Goal: Task Accomplishment & Management: Complete application form

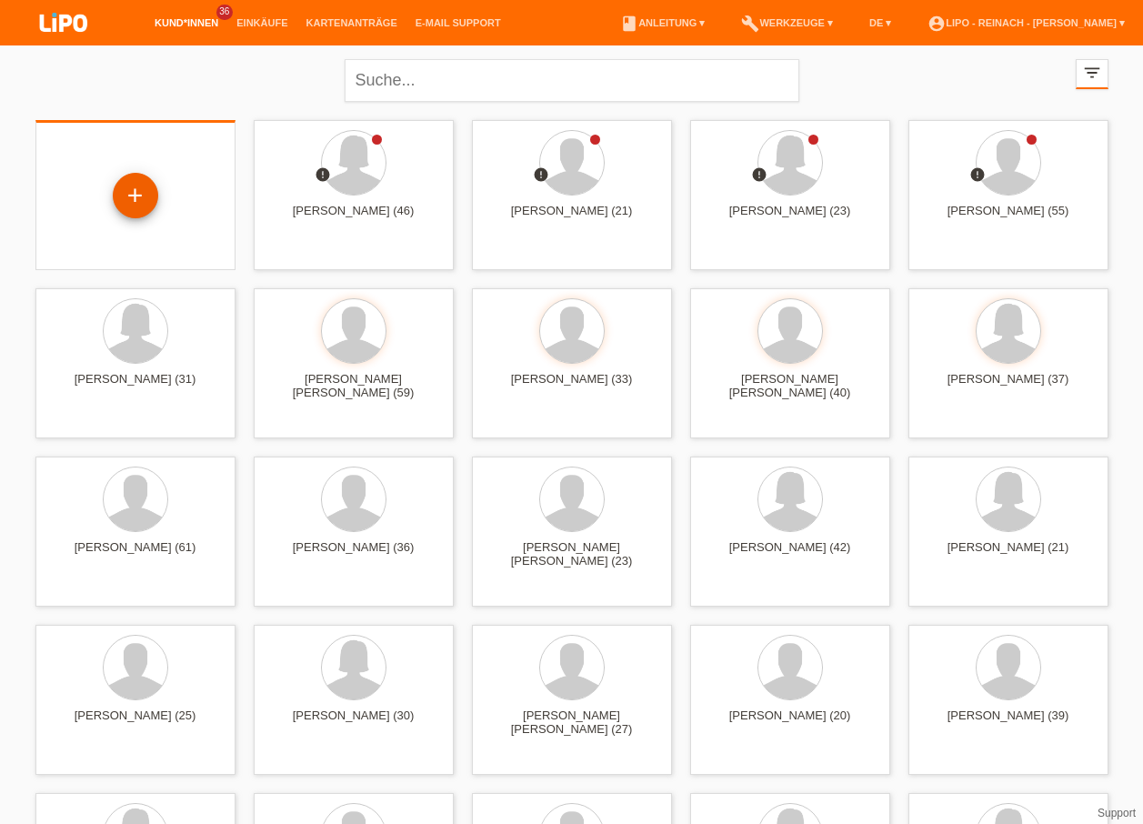
click at [141, 204] on div "+" at bounding box center [135, 195] width 45 height 45
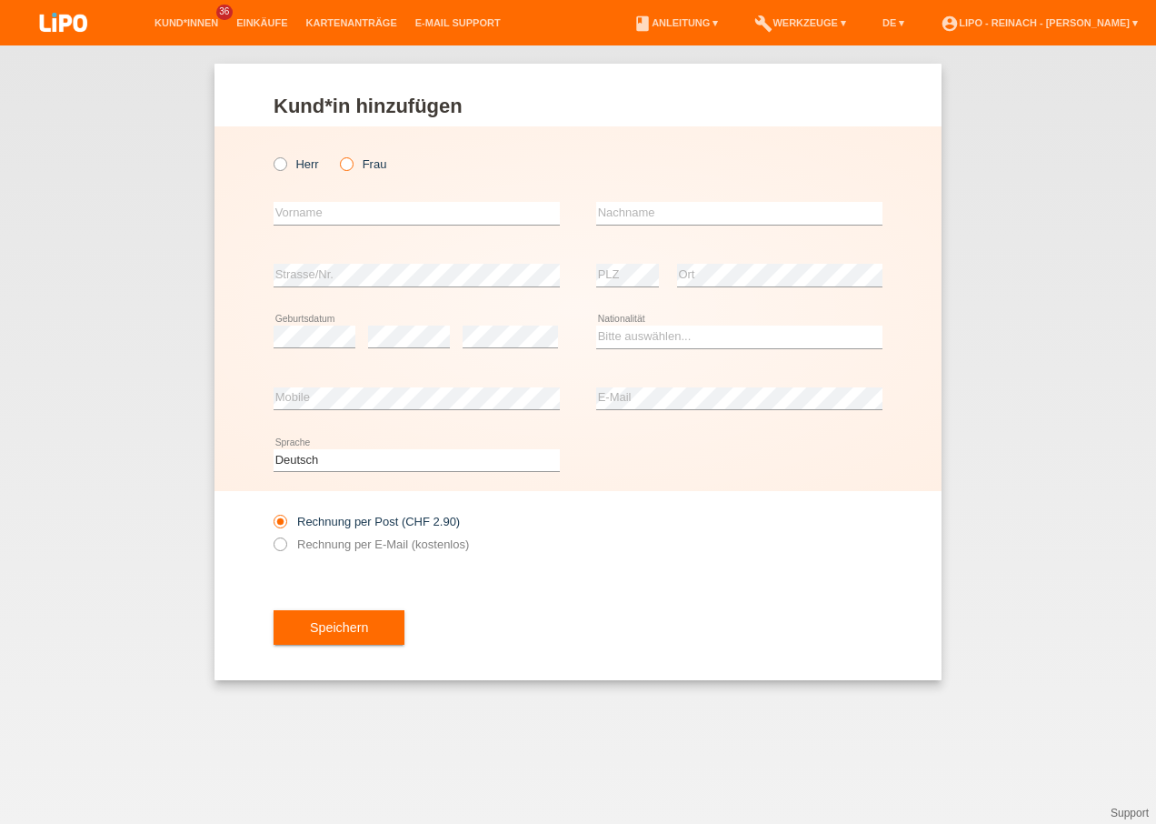
click at [337, 155] on icon at bounding box center [337, 155] width 0 height 0
click at [347, 165] on input "Frau" at bounding box center [346, 163] width 12 height 12
radio input "true"
click at [330, 200] on div "error Vorname" at bounding box center [417, 214] width 286 height 62
click at [340, 210] on input "text" at bounding box center [417, 213] width 286 height 23
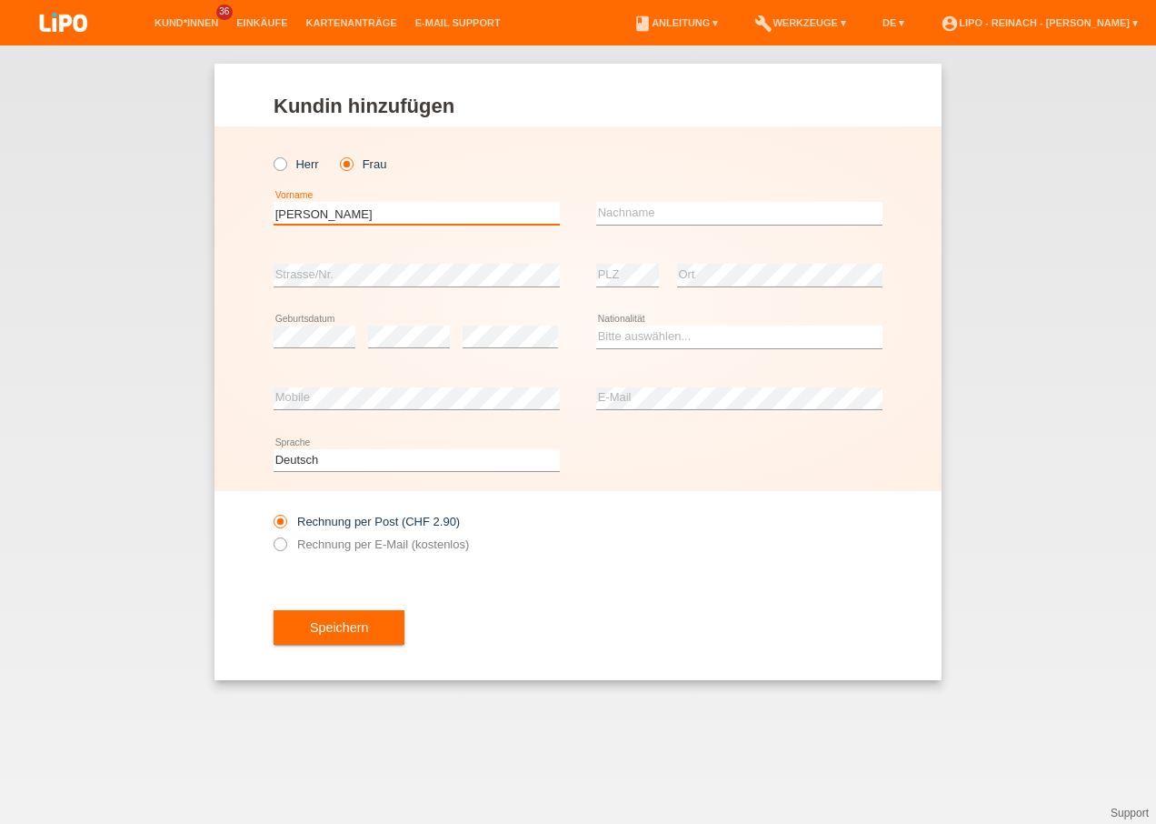
type input "[PERSON_NAME]"
click at [664, 225] on icon at bounding box center [739, 225] width 286 height 1
click at [672, 219] on input "text" at bounding box center [739, 213] width 286 height 23
type input "Frieri"
click at [652, 329] on select "Bitte auswählen... Schweiz Deutschland Liechtenstein Österreich ------------ Af…" at bounding box center [739, 336] width 286 height 22
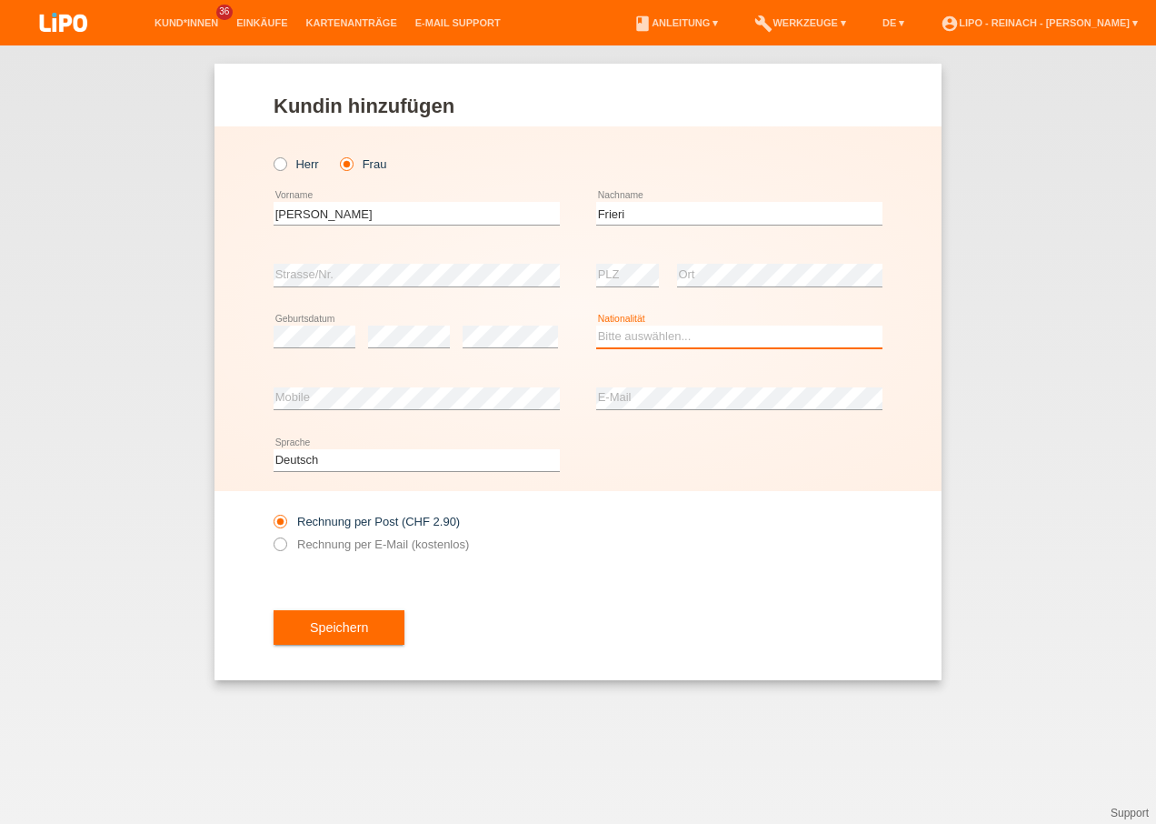
select select "IT"
click at [596, 325] on select "Bitte auswählen... Schweiz Deutschland Liechtenstein Österreich ------------ Af…" at bounding box center [739, 336] width 286 height 22
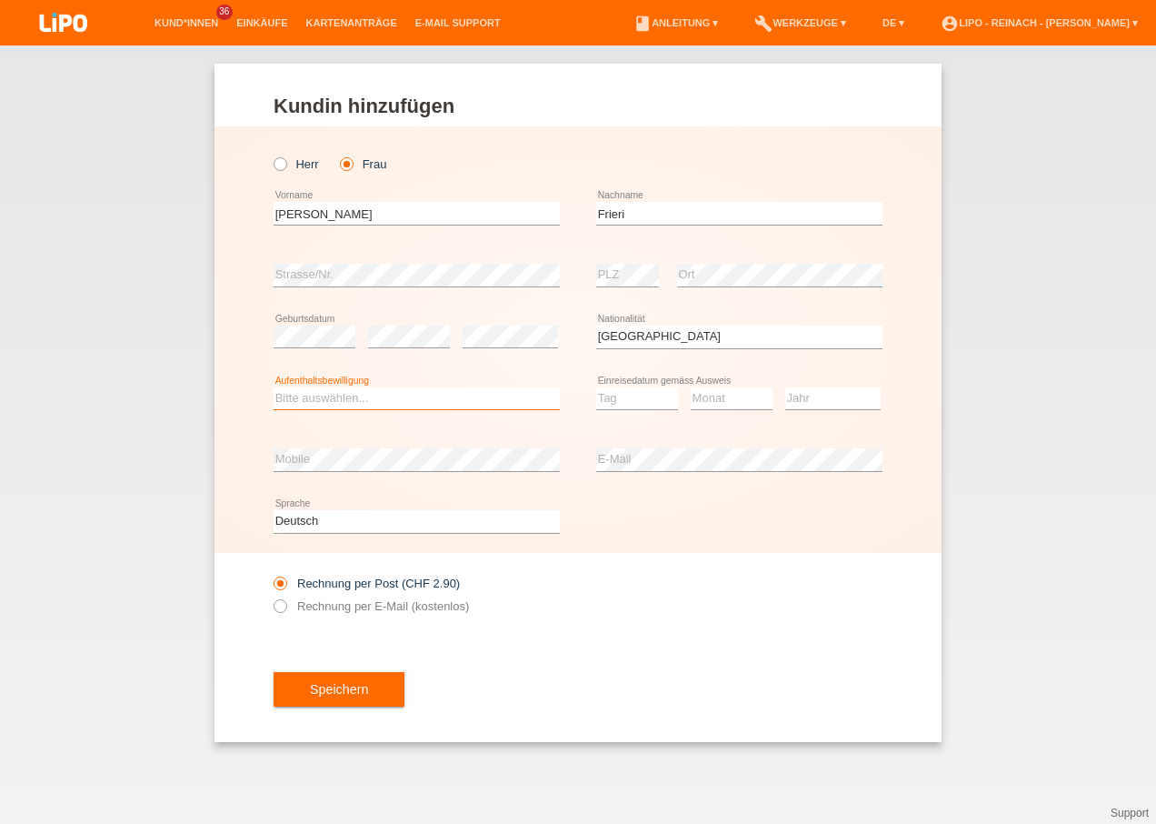
click at [306, 394] on select "Bitte auswählen... C B B - Flüchtlingsstatus Andere" at bounding box center [417, 398] width 286 height 22
select select "C"
click at [274, 387] on select "Bitte auswählen... C B B - Flüchtlingsstatus Andere" at bounding box center [417, 398] width 286 height 22
click at [670, 393] on select "Tag 01 02 03 04 05 06 07 08 09 10 11" at bounding box center [637, 398] width 82 height 22
select select "10"
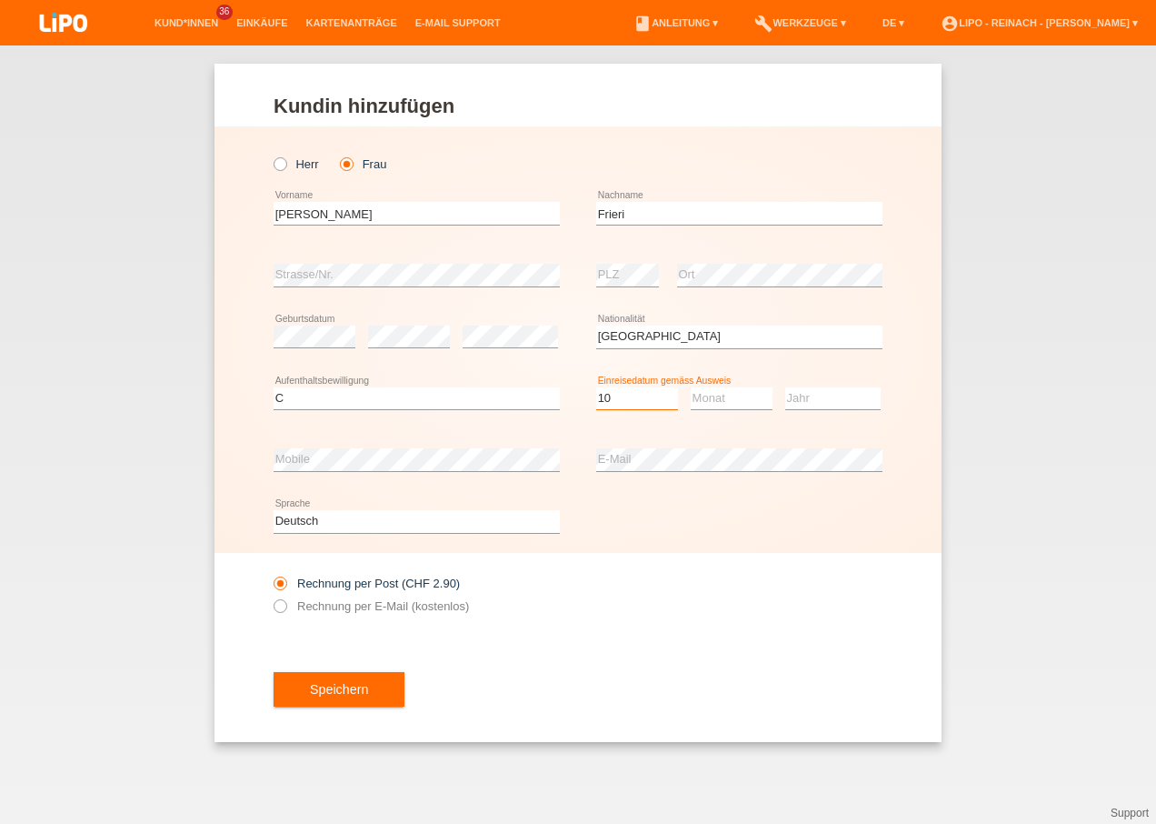
click at [596, 387] on select "Tag 01 02 03 04 05 06 07 08 09 10 11" at bounding box center [637, 398] width 82 height 22
click at [714, 390] on select "Monat 01 02 03 04 05 06 07 08 09 10 11" at bounding box center [732, 398] width 82 height 22
select select "10"
click at [691, 387] on select "Monat 01 02 03 04 05 06 07 08 09 10 11" at bounding box center [732, 398] width 82 height 22
click at [822, 396] on select "Jahr 2025 2024 2023 2022 2021 2020 2019 2018 2017 2016 2015 2014 2013 2012 2011…" at bounding box center [832, 398] width 95 height 22
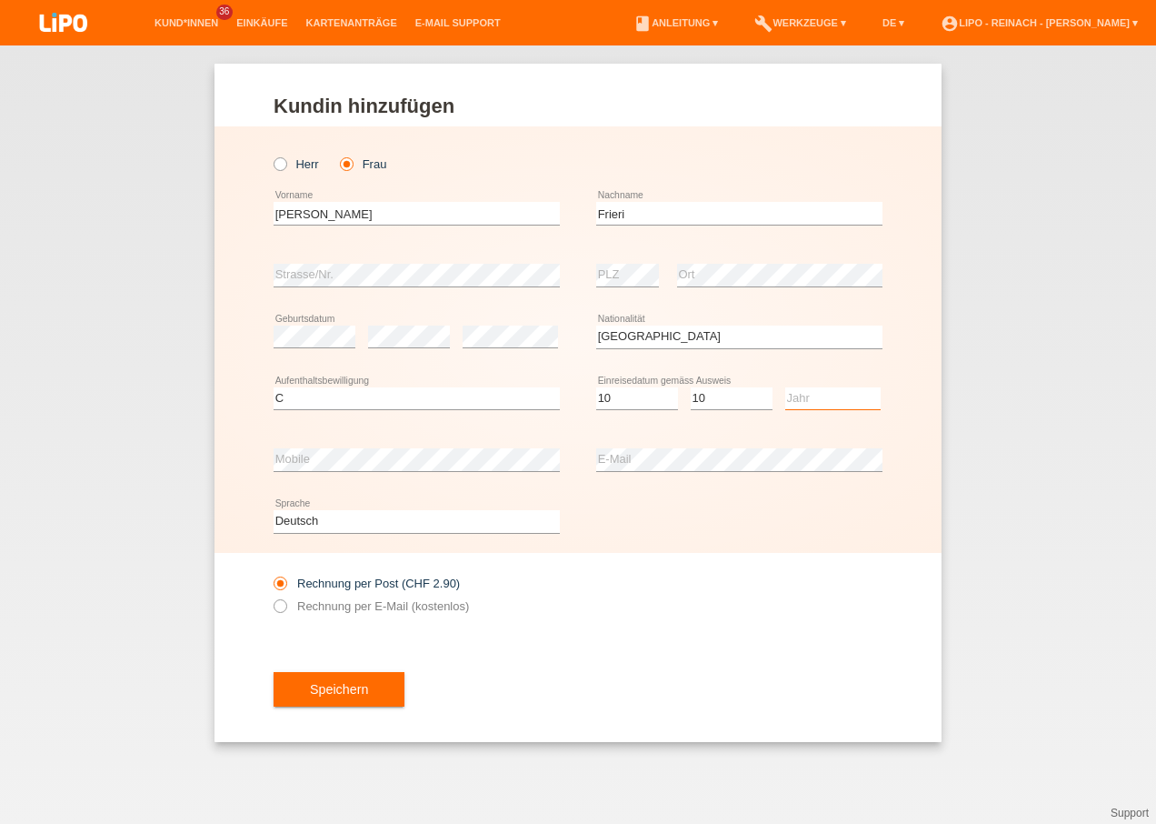
select select "1964"
click at [785, 387] on select "Jahr 2025 2024 2023 2022 2021 2020 2019 2018 2017 2016 2015 2014 2013 2012 2011…" at bounding box center [832, 398] width 95 height 22
click at [793, 527] on div "Deutsch Français Italiano English error Sprache" at bounding box center [578, 522] width 609 height 62
click at [694, 586] on div "Rechnung per Post (CHF 2.90) Rechnung per E-Mail (kostenlos)" at bounding box center [578, 595] width 609 height 84
click at [722, 700] on div "Speichern" at bounding box center [578, 688] width 609 height 105
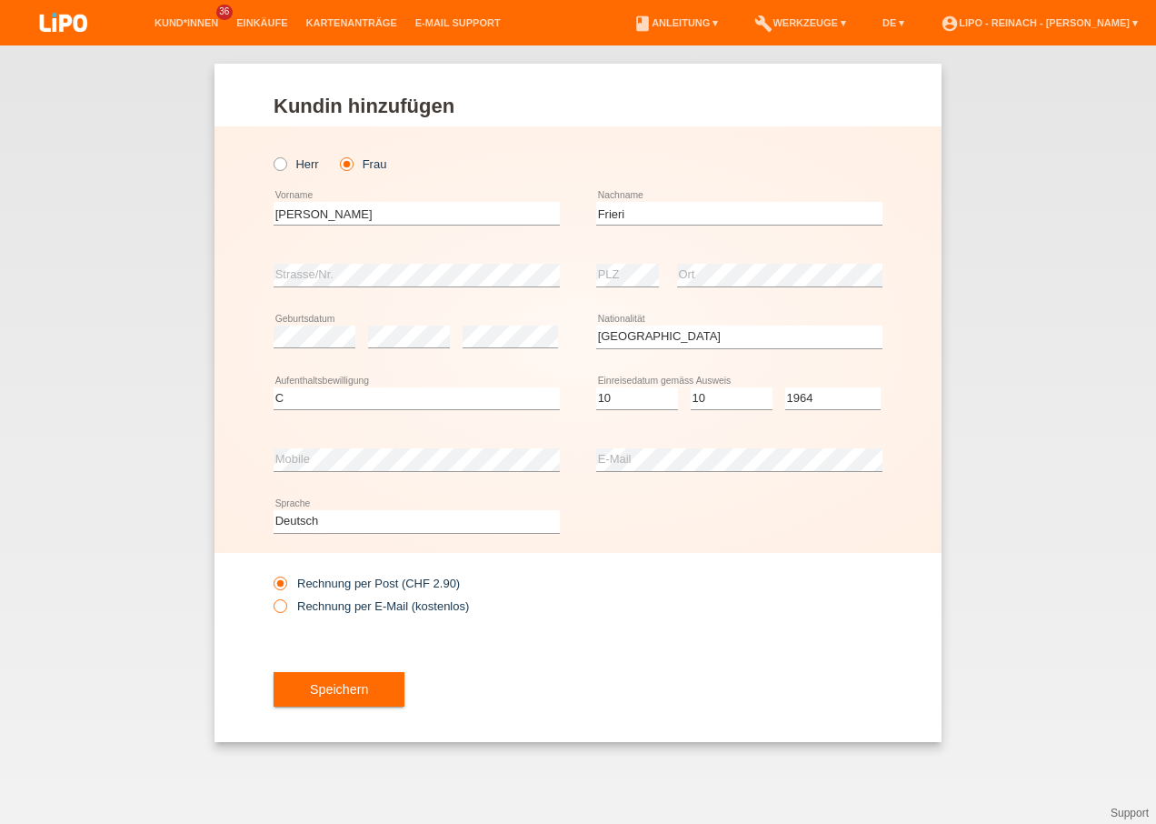
click at [271, 596] on icon at bounding box center [271, 596] width 0 height 0
click at [278, 608] on input "Rechnung per E-Mail (kostenlos)" at bounding box center [280, 610] width 12 height 23
radio input "true"
click at [339, 688] on span "Speichern" at bounding box center [339, 689] width 58 height 15
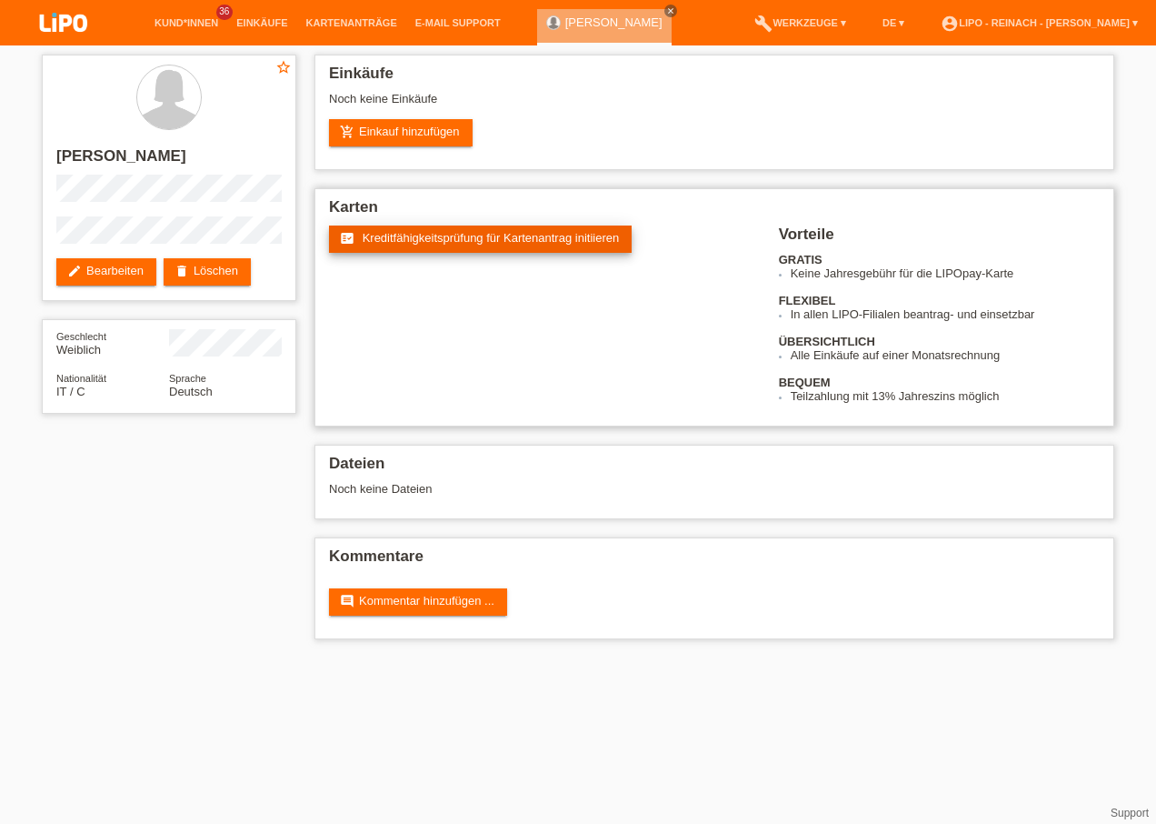
click at [507, 246] on link "fact_check Kreditfähigkeitsprüfung für Kartenantrag initiieren" at bounding box center [480, 238] width 303 height 27
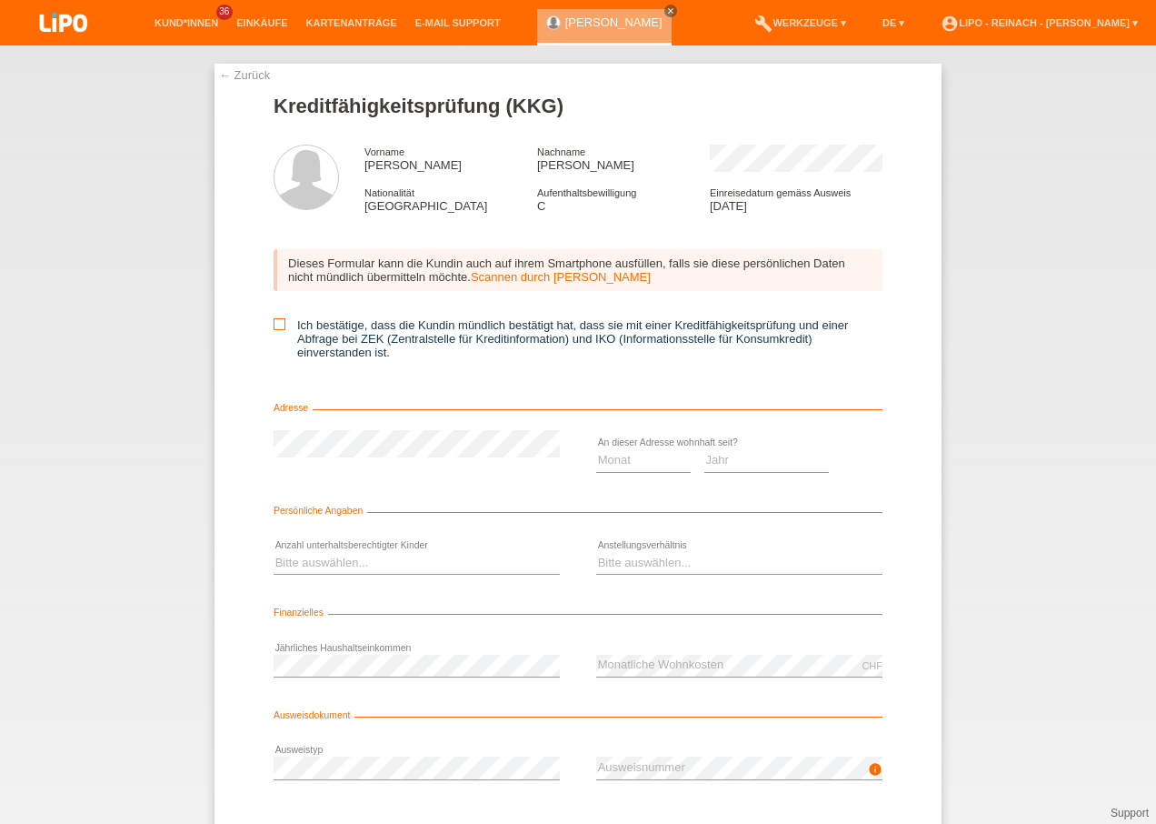
click at [274, 325] on icon at bounding box center [280, 324] width 12 height 12
click at [274, 325] on input "Ich bestätige, dass die Kundin mündlich bestätigt hat, dass sie mit einer Kredi…" at bounding box center [280, 324] width 12 height 12
checkbox input "true"
click at [605, 460] on select "Monat 01 02 03 04 05 06 07 08 09 10" at bounding box center [643, 460] width 95 height 22
select select "01"
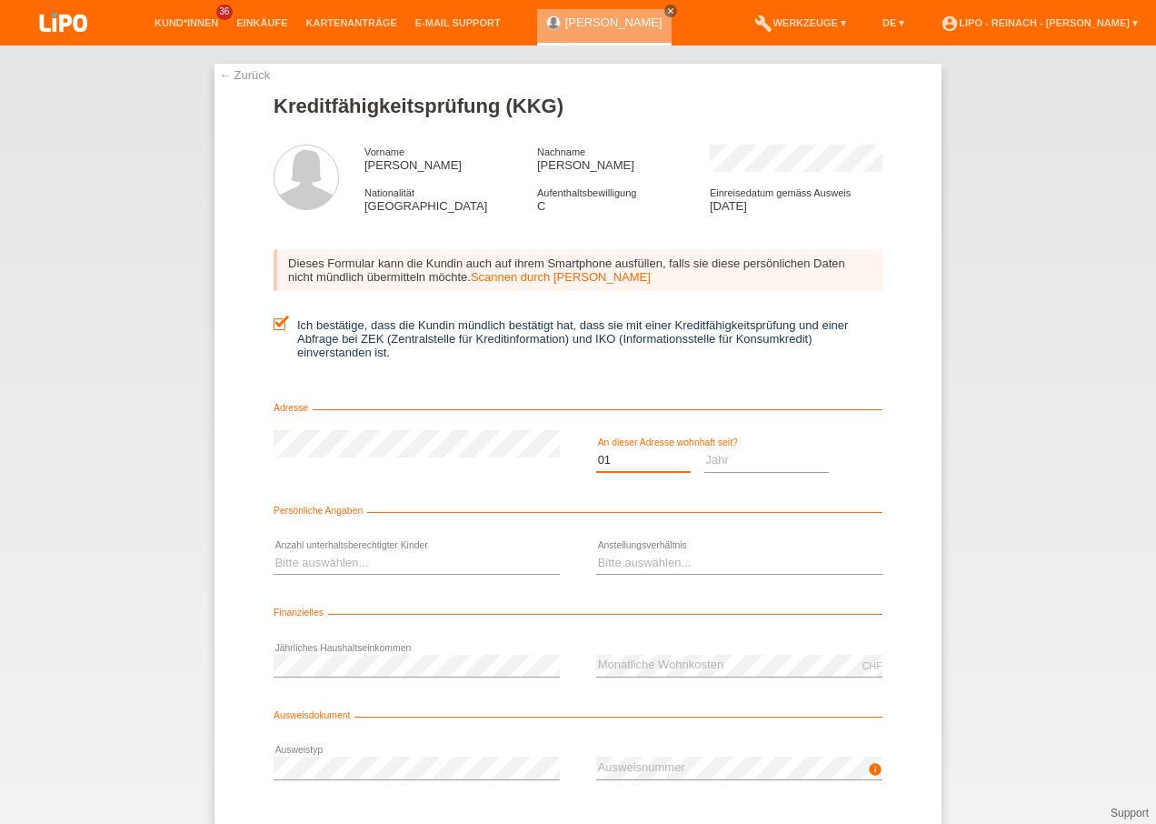
click at [596, 449] on select "Monat 01 02 03 04 05 06 07 08 09 10" at bounding box center [643, 460] width 95 height 22
click at [742, 457] on select "Jahr 2025 2024 2023 2022 2021 2020 2019 2018 2017 2016 2015 2014 2013 2012 2011…" at bounding box center [767, 460] width 125 height 22
select select "2010"
click at [705, 449] on select "Jahr 2025 2024 2023 2022 2021 2020 2019 2018 2017 2016 2015 2014 2013 2012 2011…" at bounding box center [767, 460] width 125 height 22
click at [319, 552] on select "Bitte auswählen... 0 1 2 3 4 5 6 7 8 9" at bounding box center [417, 563] width 286 height 22
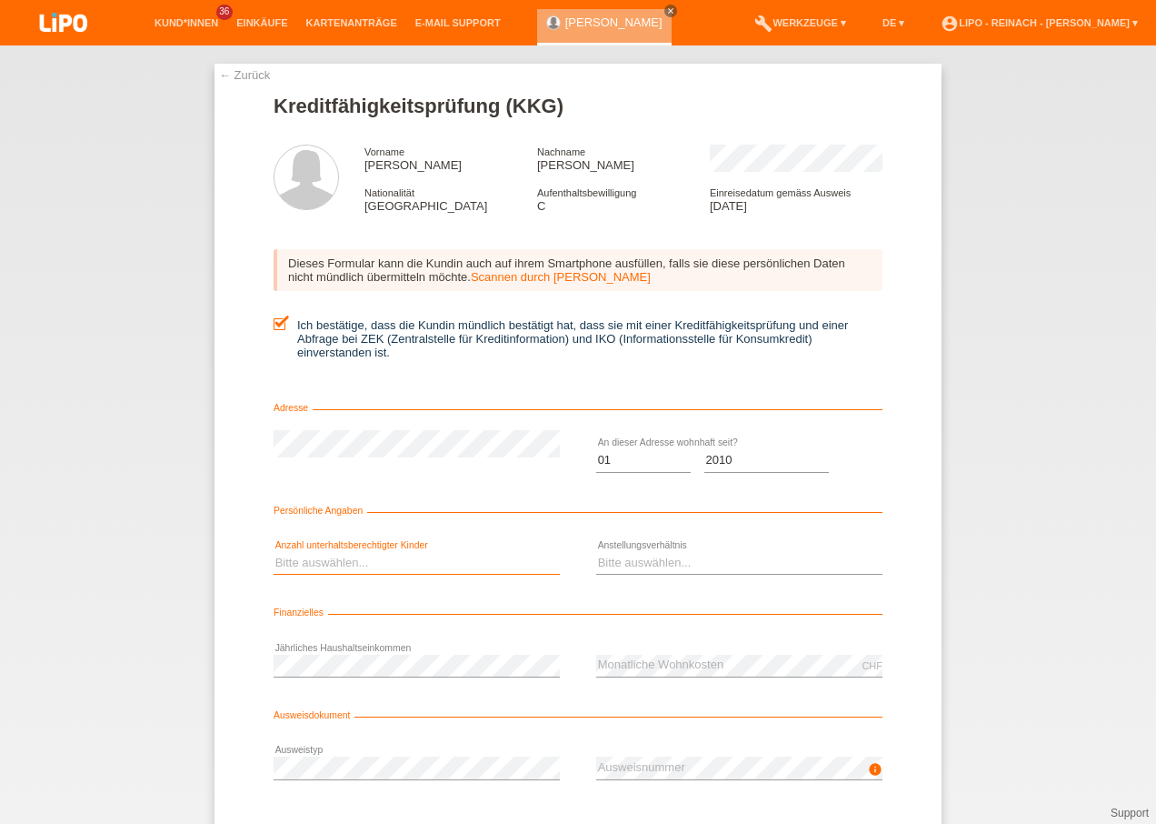
select select "0"
click at [274, 552] on select "Bitte auswählen... 0 1 2 3 4 5 6 7 8 9" at bounding box center [417, 563] width 286 height 22
click at [621, 558] on select "Bitte auswählen... Unbefristet Befristet Lehrling/Student Pensioniert Nicht arb…" at bounding box center [739, 563] width 286 height 22
select select "UNLIMITED"
click at [596, 552] on select "Bitte auswählen... Unbefristet Befristet Lehrling/Student Pensioniert Nicht arb…" at bounding box center [739, 563] width 286 height 22
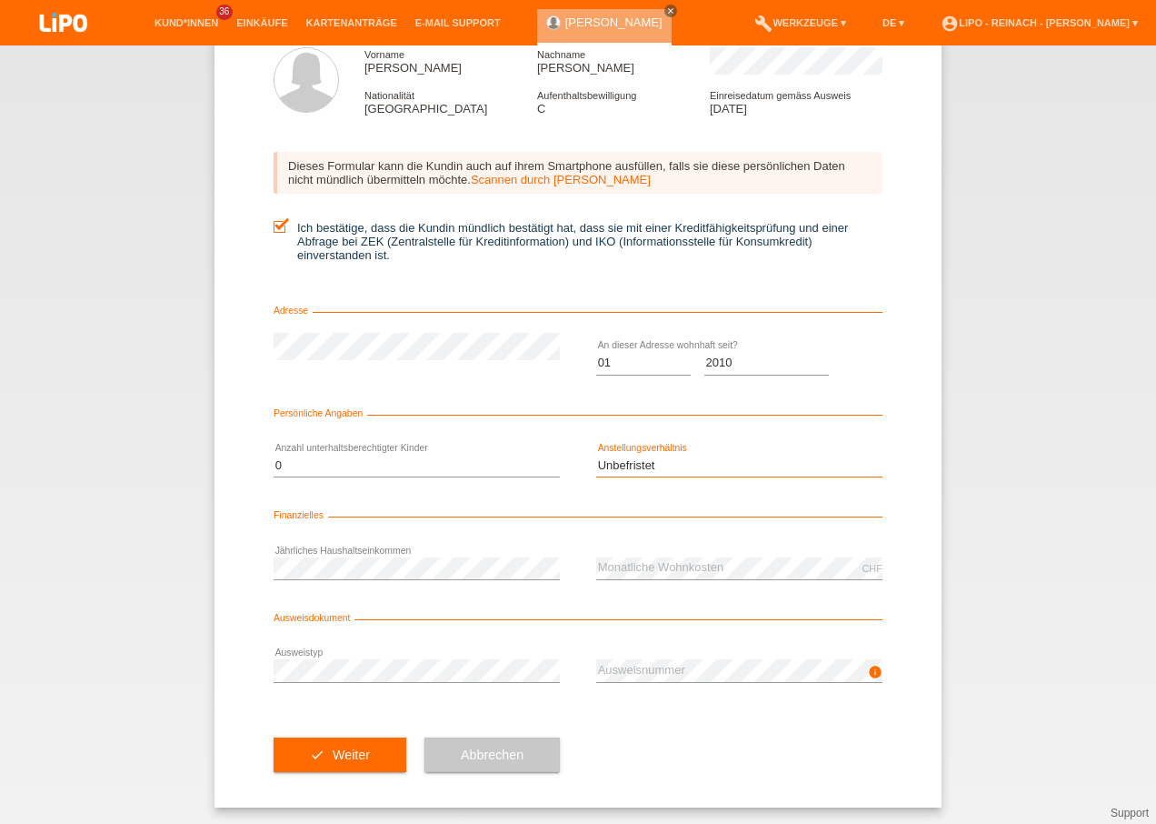
scroll to position [99, 0]
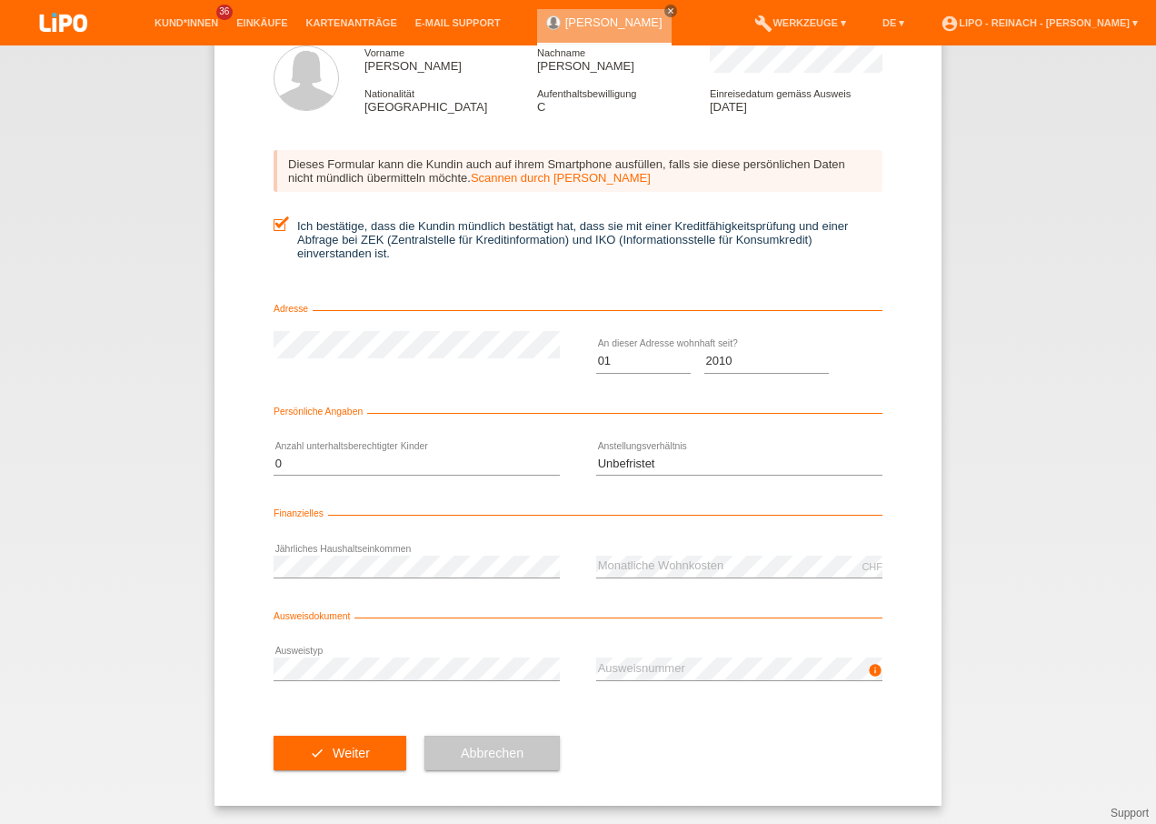
click at [666, 705] on div "check Weiter Abbrechen" at bounding box center [578, 752] width 609 height 105
click at [324, 756] on button "check Weiter" at bounding box center [340, 752] width 133 height 35
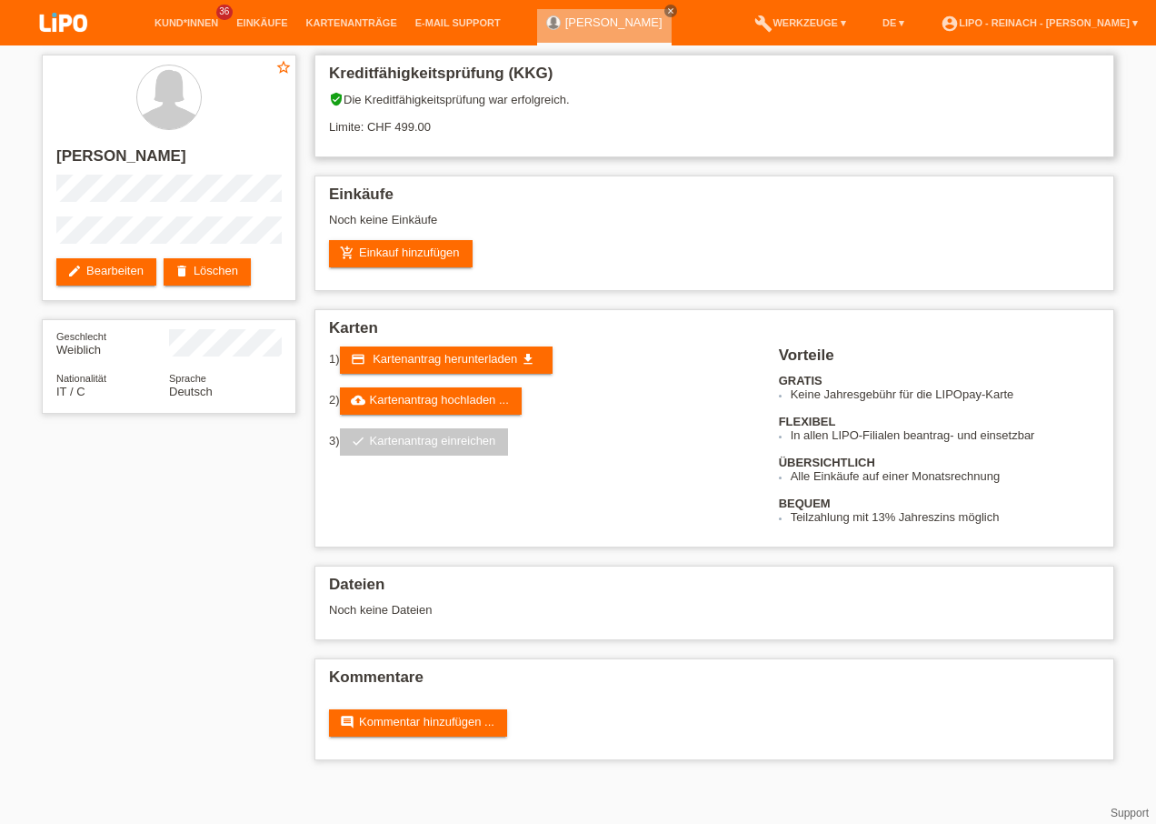
drag, startPoint x: 387, startPoint y: 122, endPoint x: 452, endPoint y: 121, distance: 64.6
click at [452, 121] on div "verified_user Die Kreditfähigkeitsprüfung war erfolgreich. Limite: CHF 499.00" at bounding box center [714, 119] width 771 height 55
drag, startPoint x: 452, startPoint y: 121, endPoint x: 496, endPoint y: 132, distance: 45.9
click at [496, 132] on div "verified_user Die Kreditfähigkeitsprüfung war erfolgreich. Limite: CHF 499.00" at bounding box center [714, 119] width 771 height 55
drag, startPoint x: 395, startPoint y: 123, endPoint x: 438, endPoint y: 127, distance: 43.9
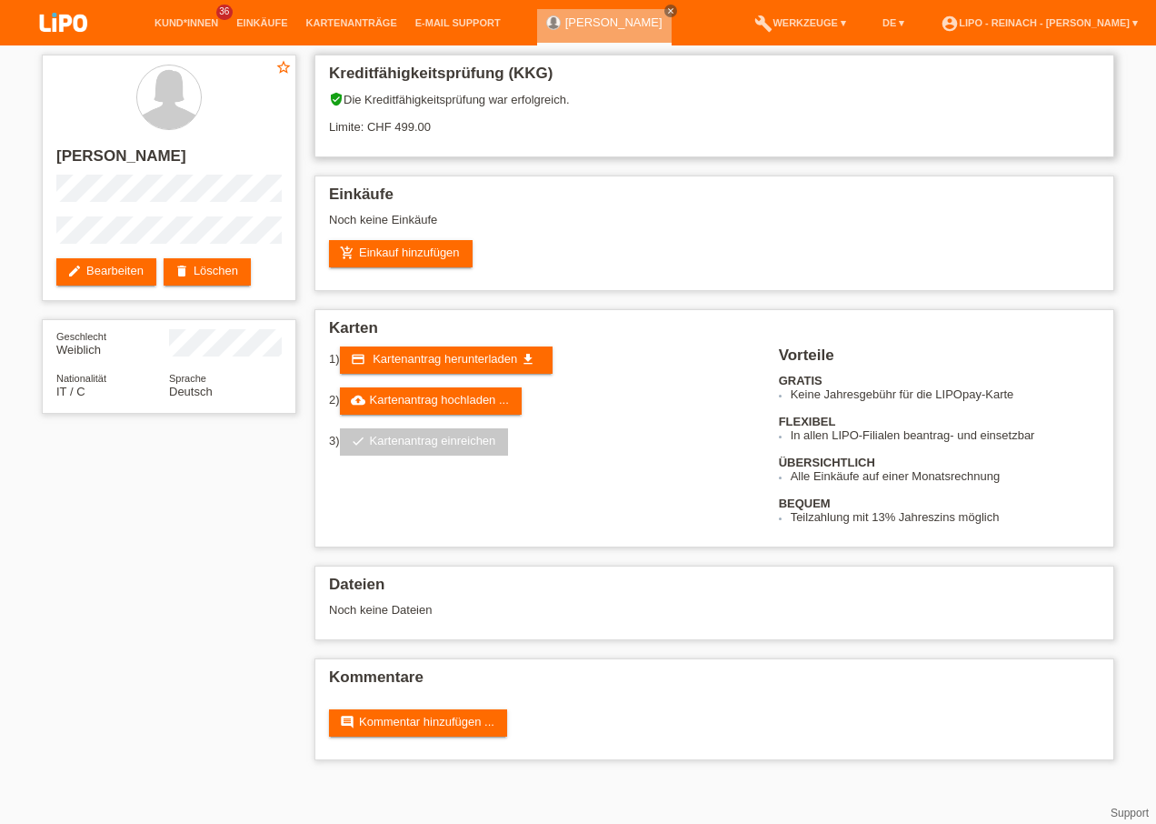
click at [438, 127] on div "verified_user Die Kreditfähigkeitsprüfung war erfolgreich. Limite: CHF 499.00" at bounding box center [714, 119] width 771 height 55
drag, startPoint x: 438, startPoint y: 127, endPoint x: 475, endPoint y: 134, distance: 36.9
click at [475, 134] on div "verified_user Die Kreditfähigkeitsprüfung war erfolgreich. Limite: CHF 499.00" at bounding box center [714, 119] width 771 height 55
drag, startPoint x: 390, startPoint y: 124, endPoint x: 448, endPoint y: 128, distance: 58.4
click at [448, 128] on div "verified_user Die Kreditfähigkeitsprüfung war erfolgreich. Limite: CHF 499.00" at bounding box center [714, 119] width 771 height 55
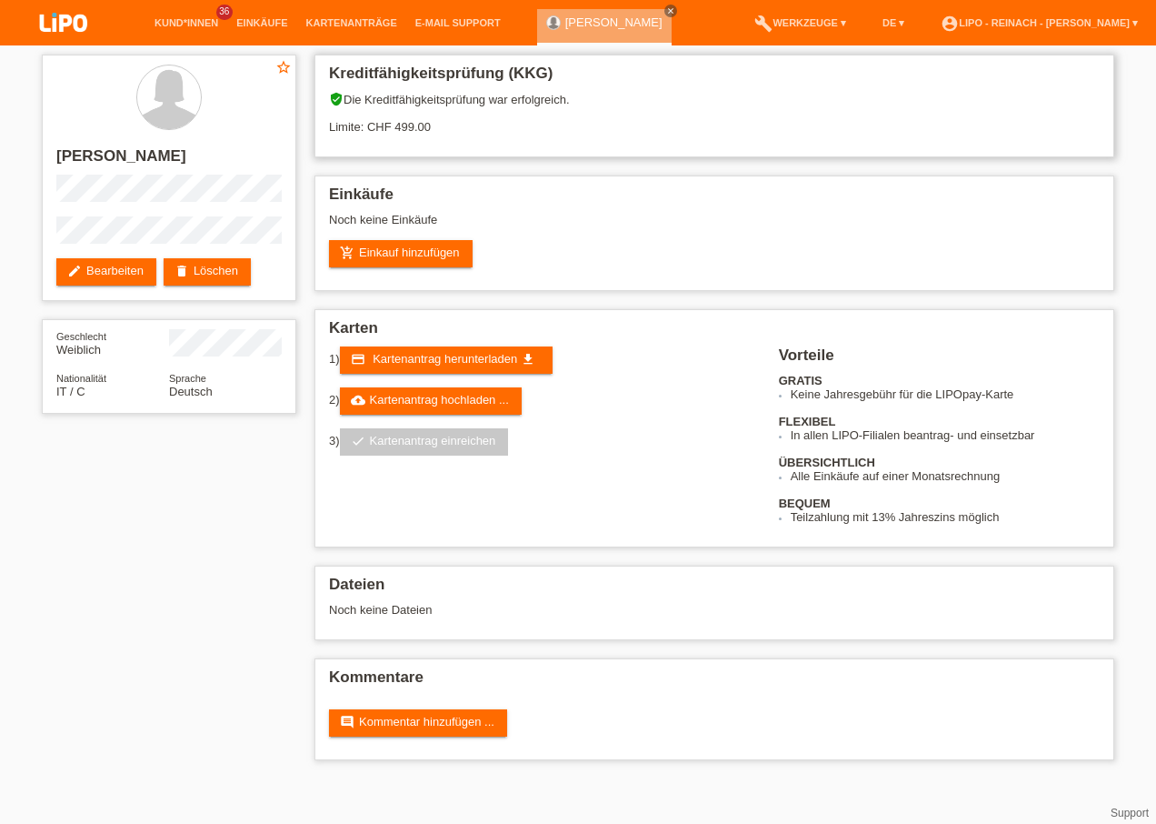
drag, startPoint x: 448, startPoint y: 128, endPoint x: 475, endPoint y: 137, distance: 28.7
click at [475, 137] on div "verified_user Die Kreditfähigkeitsprüfung war erfolgreich. Limite: CHF 499.00" at bounding box center [714, 119] width 771 height 55
click at [99, 266] on link "edit Bearbeiten" at bounding box center [106, 271] width 100 height 27
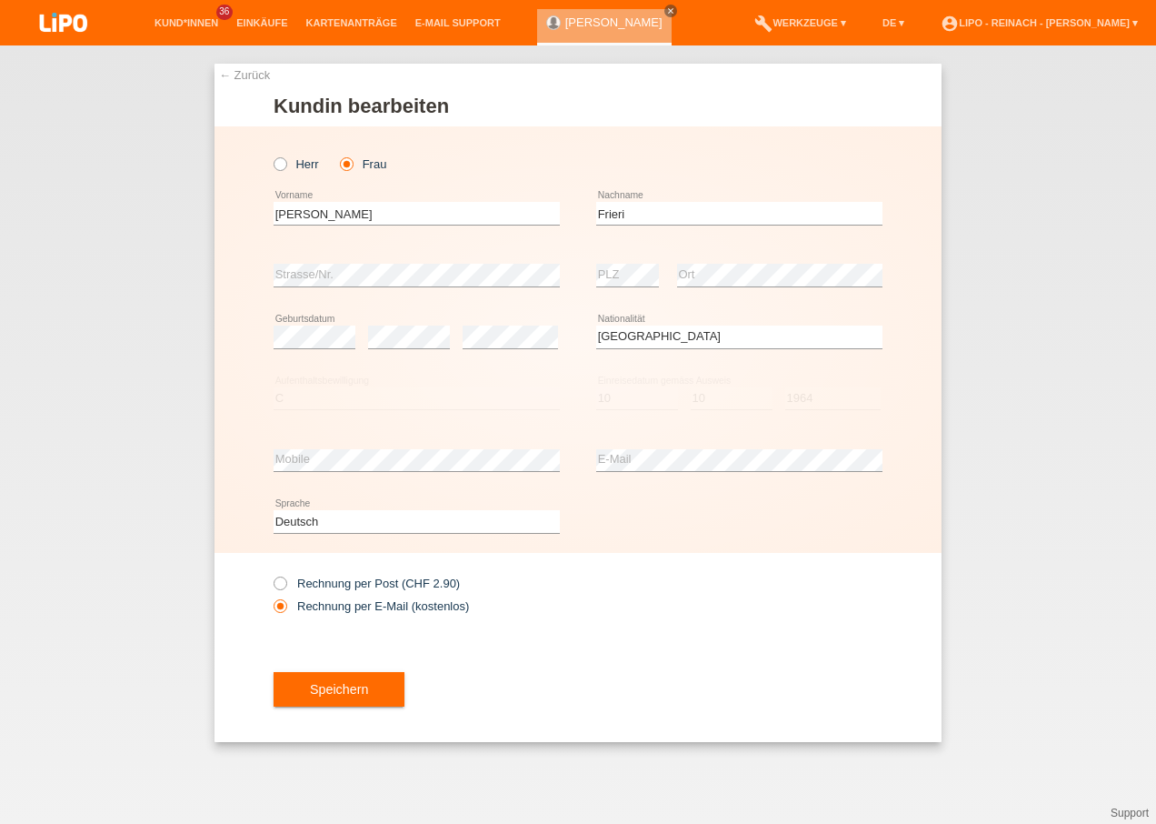
select select "IT"
select select "C"
select select "10"
select select "1964"
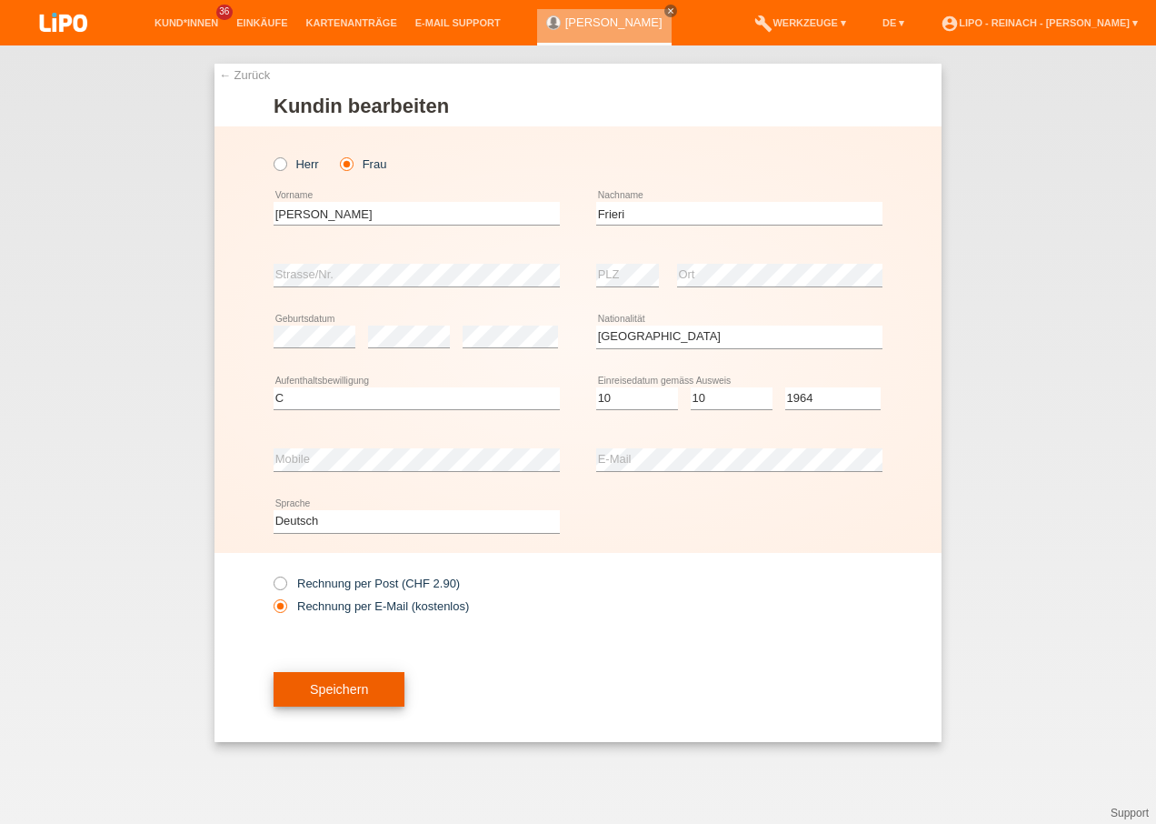
click at [329, 683] on span "Speichern" at bounding box center [339, 689] width 58 height 15
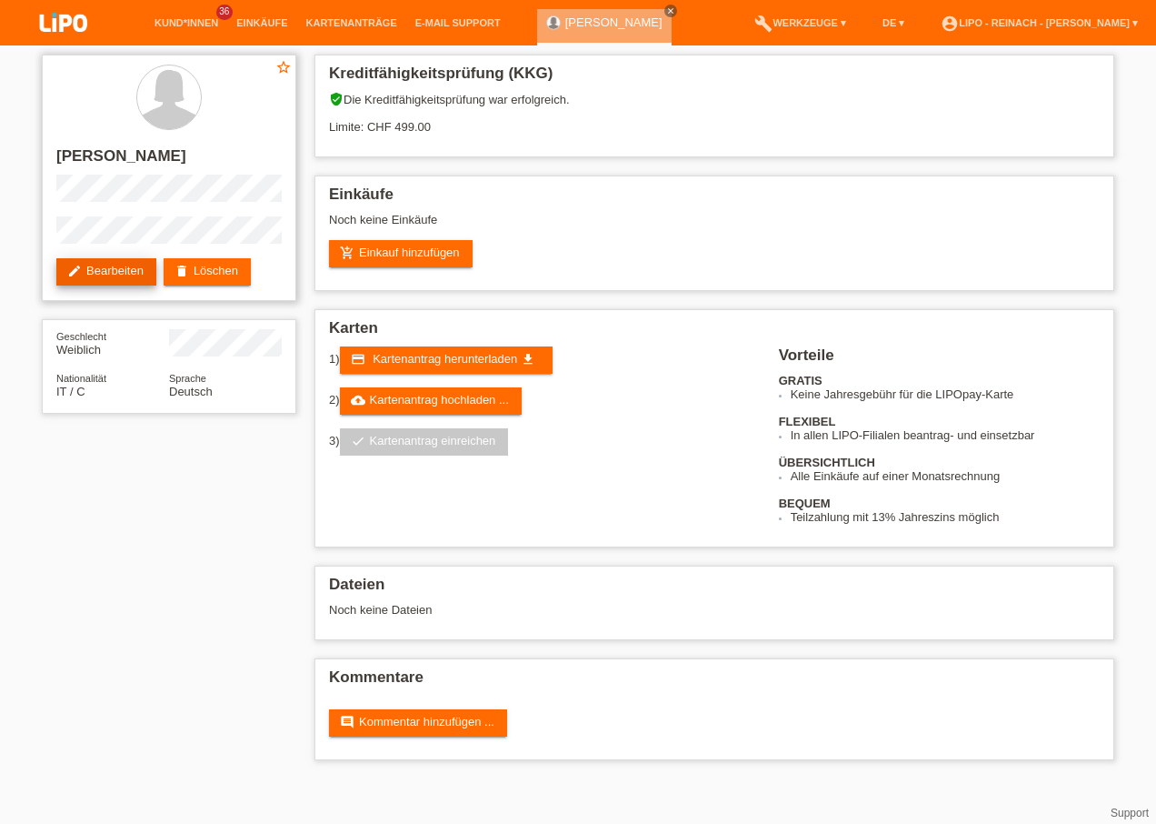
click at [97, 267] on link "edit Bearbeiten" at bounding box center [106, 271] width 100 height 27
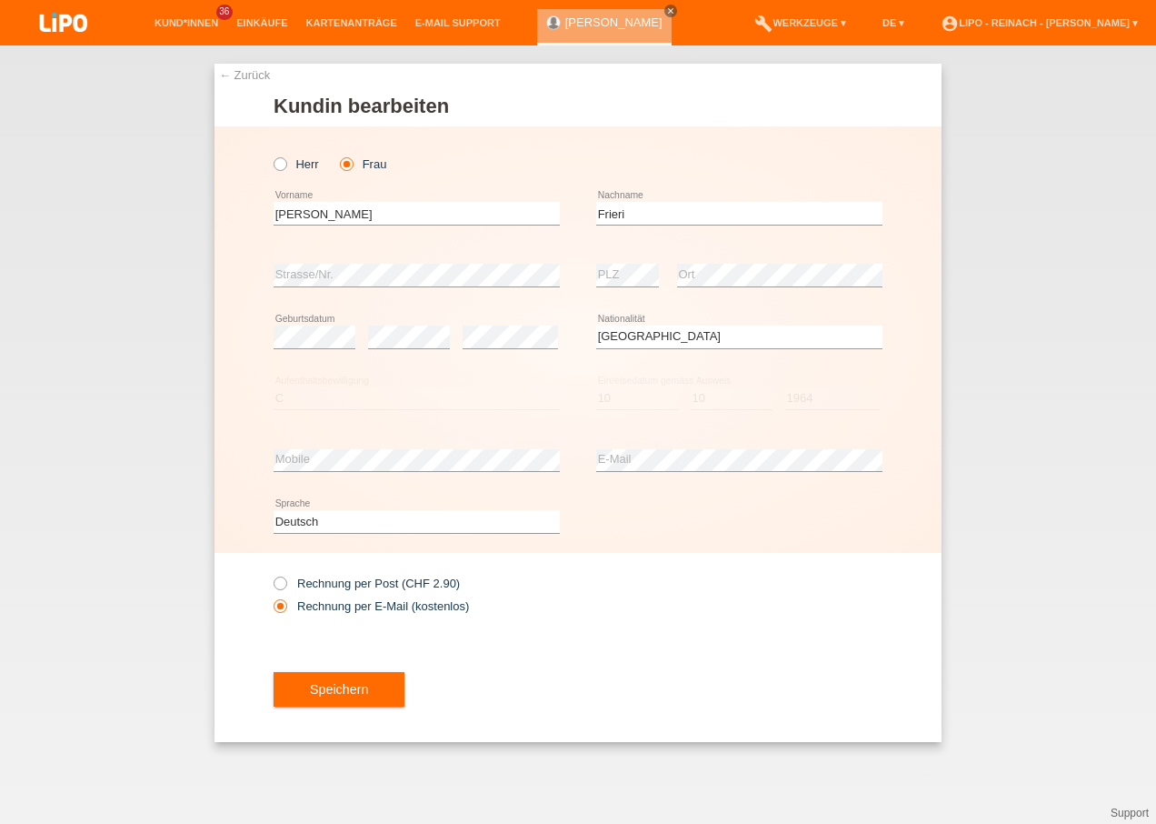
select select "IT"
select select "C"
select select "10"
select select "1964"
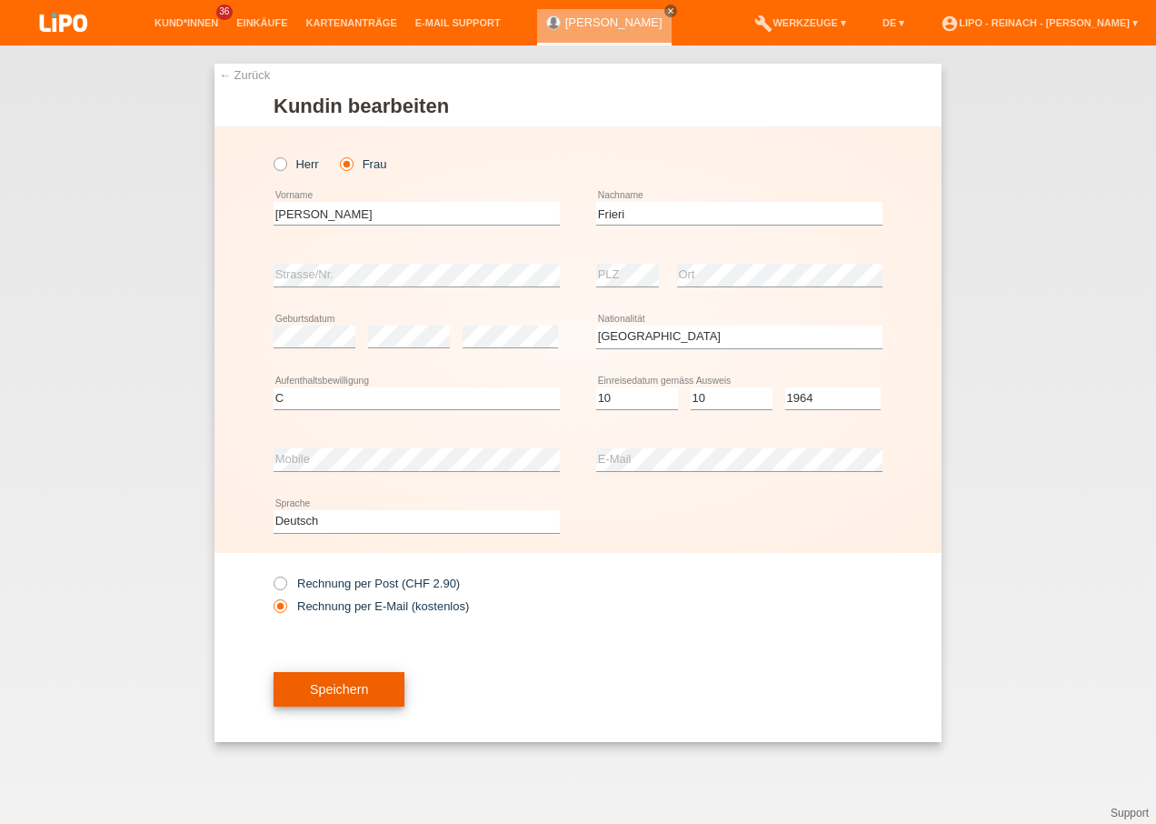
click at [379, 684] on button "Speichern" at bounding box center [339, 689] width 131 height 35
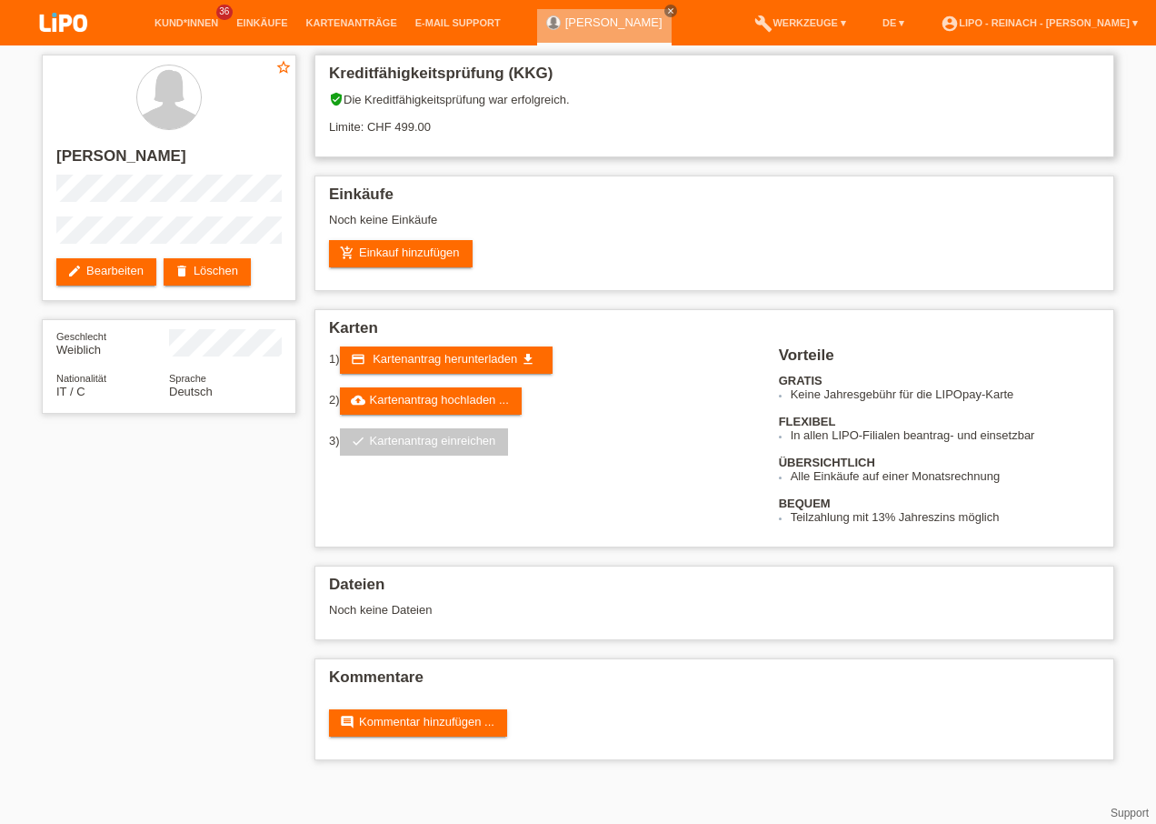
drag, startPoint x: 318, startPoint y: 127, endPoint x: 435, endPoint y: 125, distance: 116.4
click at [435, 125] on div "Kreditfähigkeitsprüfung (KKG) verified_user Die Kreditfähigkeitsprüfung war erf…" at bounding box center [715, 106] width 800 height 103
drag, startPoint x: 435, startPoint y: 125, endPoint x: 475, endPoint y: 128, distance: 41.0
click at [475, 128] on div "verified_user Die Kreditfähigkeitsprüfung war erfolgreich. Limite: CHF 499.00" at bounding box center [714, 119] width 771 height 55
click at [464, 355] on span "Kartenantrag herunterladen" at bounding box center [445, 359] width 145 height 14
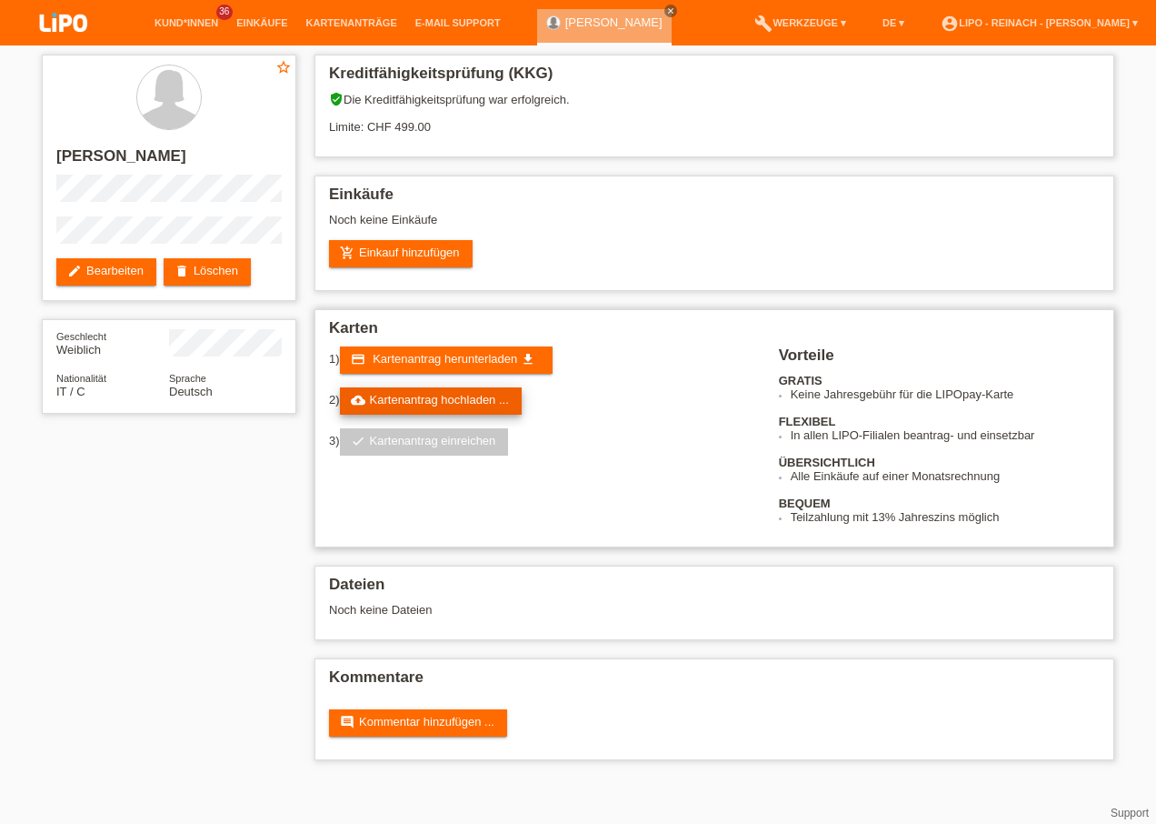
click at [481, 398] on link "cloud_upload Kartenantrag hochladen ..." at bounding box center [431, 400] width 182 height 27
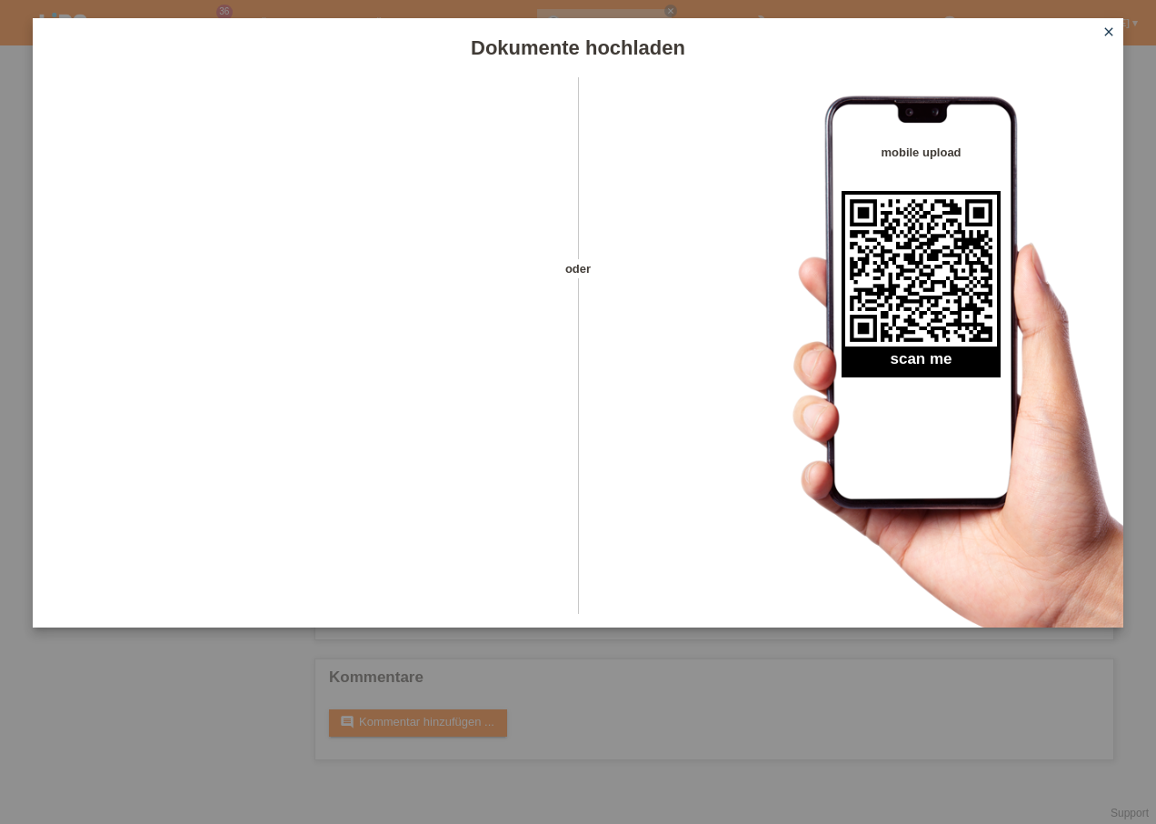
click at [1106, 32] on icon "close" at bounding box center [1109, 32] width 15 height 15
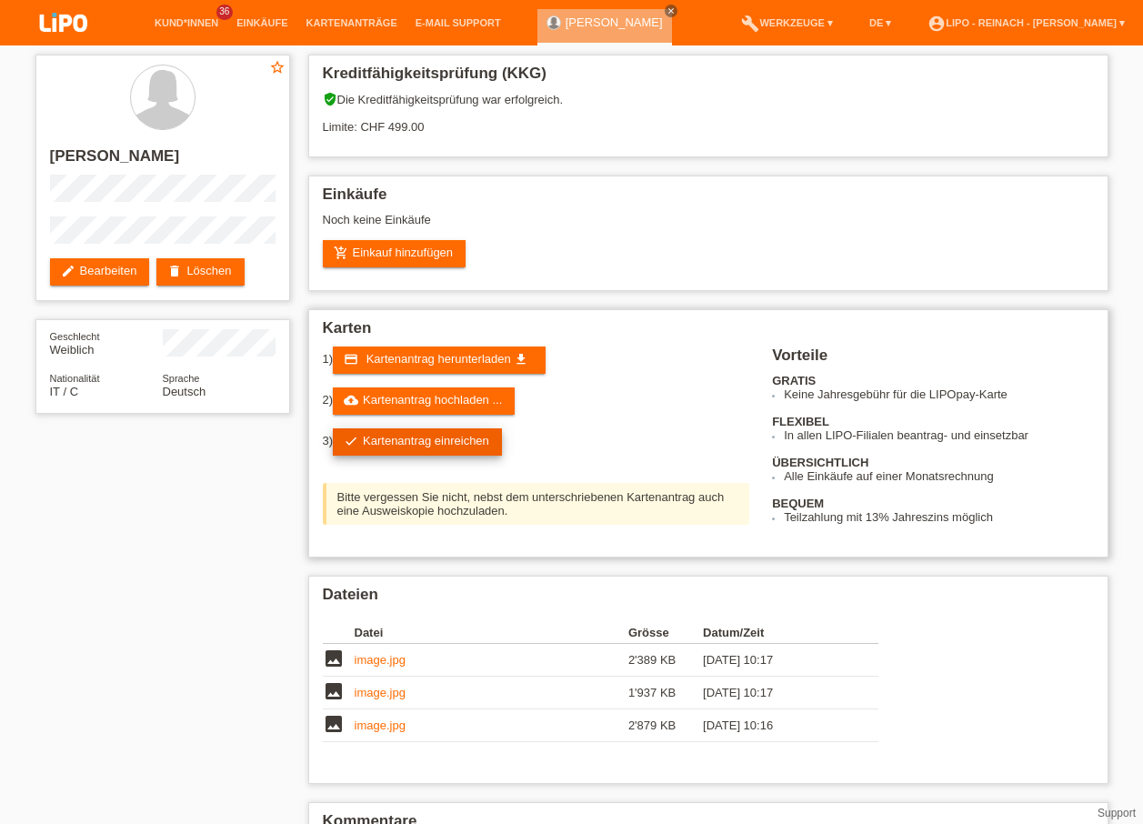
click at [445, 445] on link "check Kartenantrag einreichen" at bounding box center [417, 441] width 169 height 27
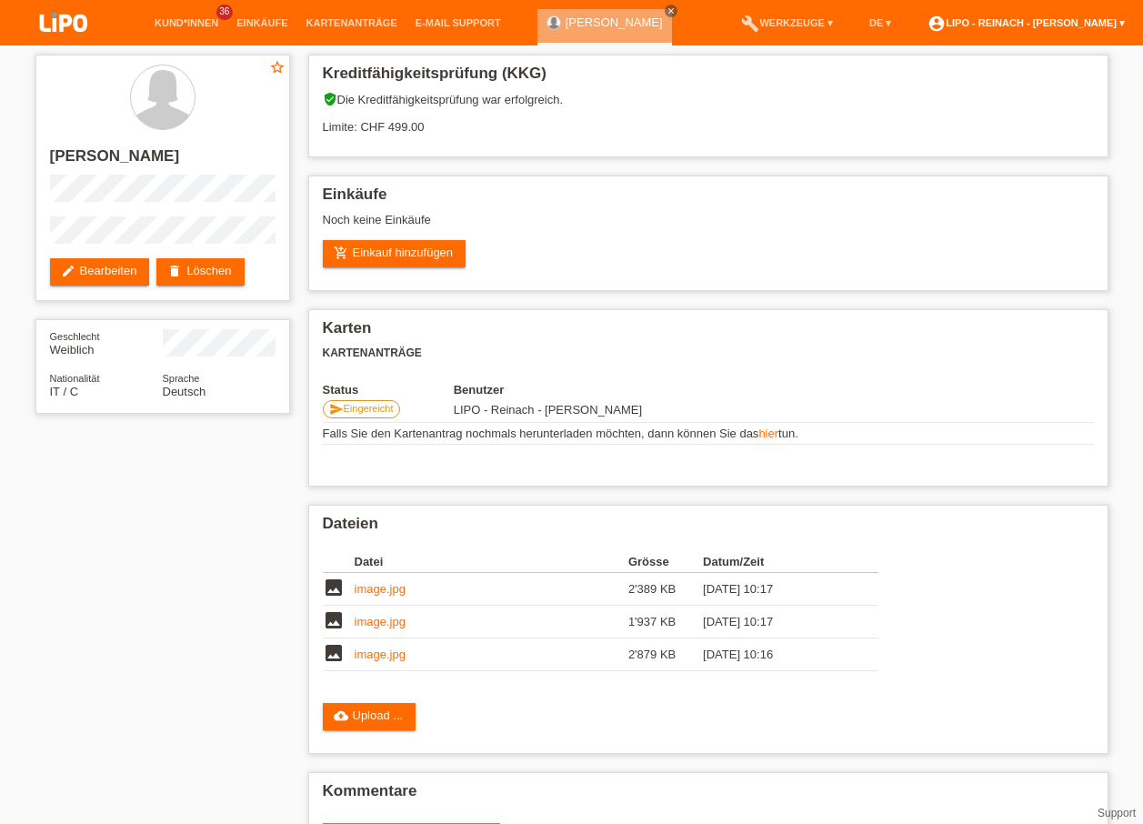
click at [1046, 26] on link "account_circle LIPO - Reinach - [PERSON_NAME] ▾" at bounding box center [1025, 22] width 215 height 11
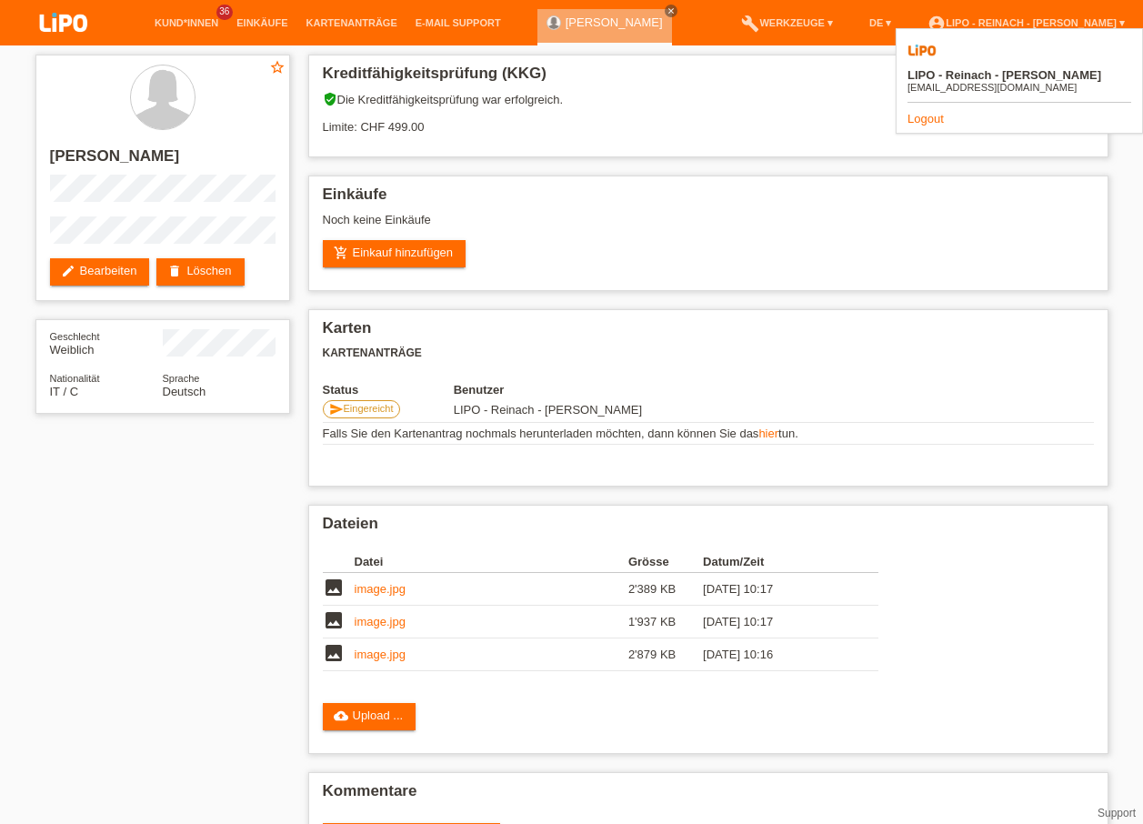
click at [936, 112] on link "Logout" at bounding box center [925, 119] width 36 height 14
